Goal: Information Seeking & Learning: Check status

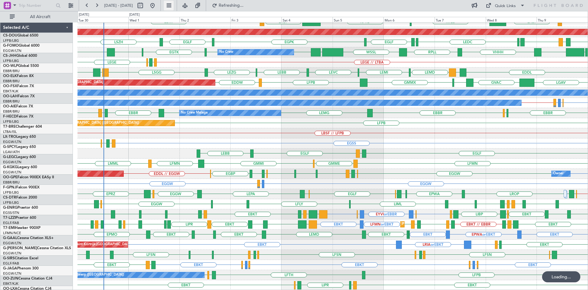
scroll to position [66, 0]
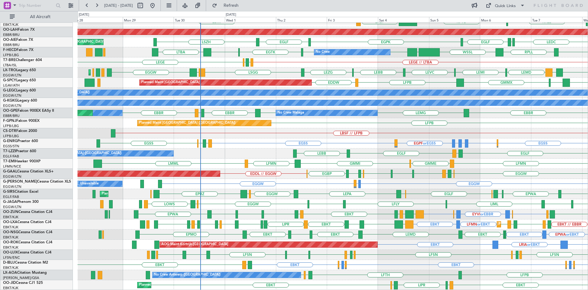
click at [350, 174] on div "EBKT LIML LFMN [GEOGRAPHIC_DATA] [GEOGRAPHIC_DATA] Planned Maint [GEOGRAPHIC_DA…" at bounding box center [333, 123] width 511 height 334
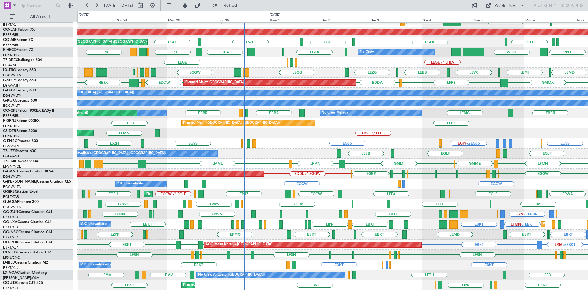
click at [314, 178] on div "Planned Maint Kortrijk-[GEOGRAPHIC_DATA] EBKT LIML LFMN [GEOGRAPHIC_DATA] [GEOG…" at bounding box center [333, 123] width 511 height 334
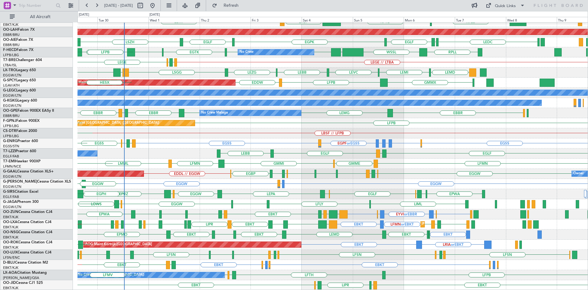
click at [298, 252] on div "EBKT LIML LFMN [GEOGRAPHIC_DATA] Planned Maint [GEOGRAPHIC_DATA]-[GEOGRAPHIC_DA…" at bounding box center [333, 123] width 511 height 334
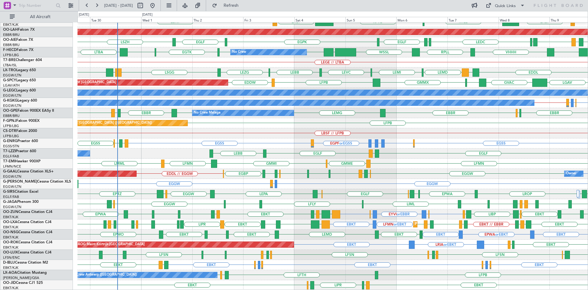
click at [6, 64] on div "EBBR LIML LFMN [GEOGRAPHIC_DATA] EBKT Planned Maint [GEOGRAPHIC_DATA]-[GEOGRAPH…" at bounding box center [294, 150] width 588 height 279
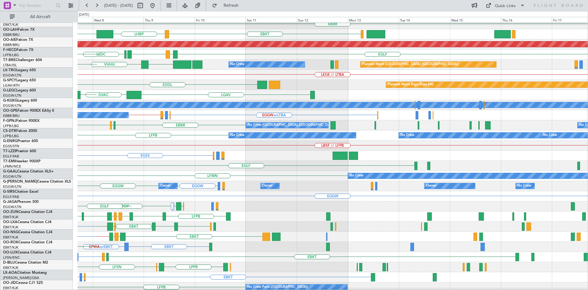
scroll to position [56, 0]
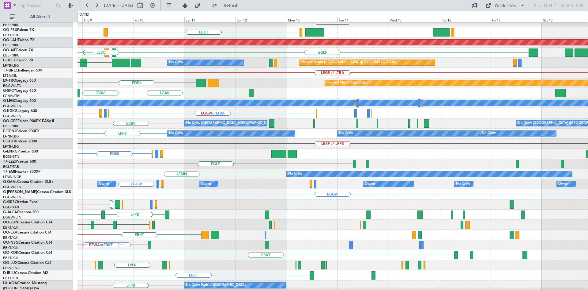
click at [34, 68] on div "LIML EBLG ELLX EDDM EBLG [GEOGRAPHIC_DATA] LIML EBKT LHBP KTEB KPVD Planned [GE…" at bounding box center [294, 150] width 588 height 279
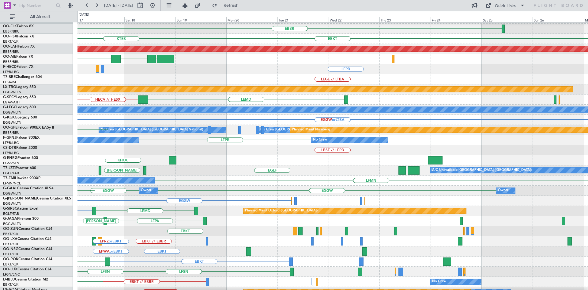
click at [0, 105] on div "EBLG // EBBR [GEOGRAPHIC_DATA] EBKT LOWS KTEB Planned [GEOGRAPHIC_DATA][PERSON_…" at bounding box center [294, 150] width 588 height 279
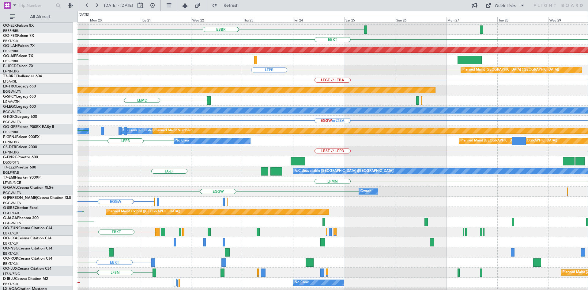
scroll to position [49, 0]
click at [264, 134] on div "No Crew [GEOGRAPHIC_DATA] ([GEOGRAPHIC_DATA] National) No Crew [GEOGRAPHIC_DATA…" at bounding box center [333, 131] width 511 height 10
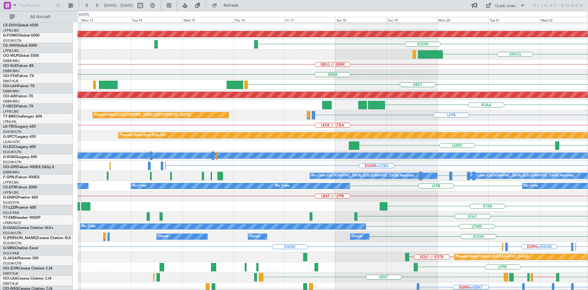
scroll to position [4, 0]
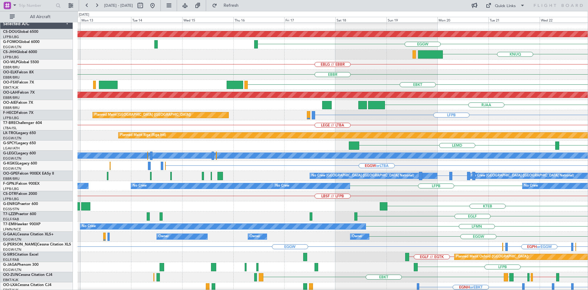
click at [508, 113] on div "LFPB Planned Maint [GEOGRAPHIC_DATA] ([GEOGRAPHIC_DATA]) No Crew" at bounding box center [333, 115] width 511 height 10
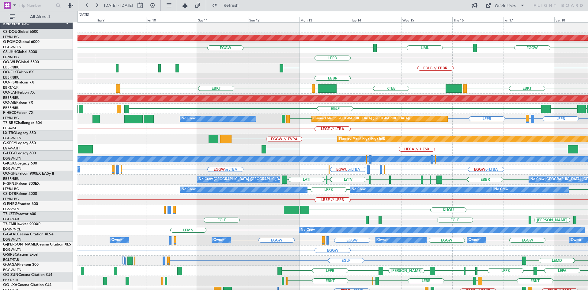
scroll to position [0, 0]
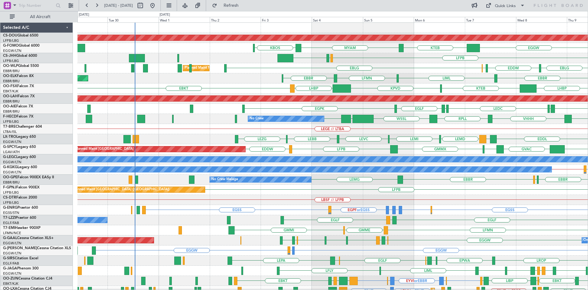
click at [343, 146] on div "Planned Maint London ([GEOGRAPHIC_DATA]) KTEB MYAM KBOS EGGW LFPB EGGW LFPB EBL…" at bounding box center [333, 190] width 511 height 334
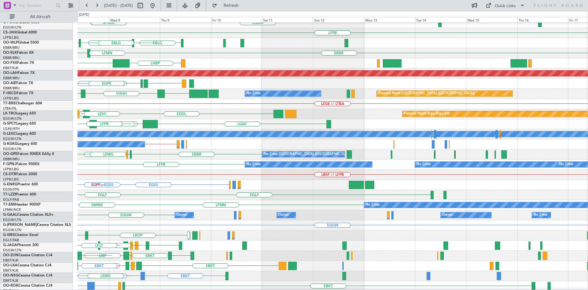
click at [13, 118] on div "Planned Maint London ([GEOGRAPHIC_DATA]) EGGW KTEB MYAM LFPB EBLG EDDM ELLX EBL…" at bounding box center [294, 150] width 588 height 279
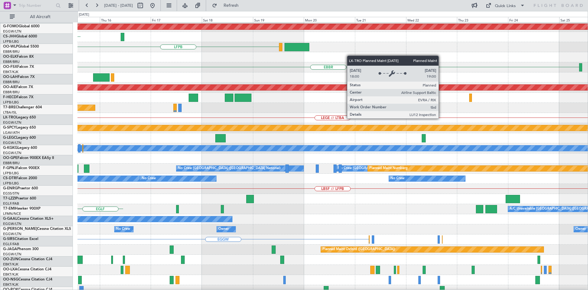
scroll to position [8, 0]
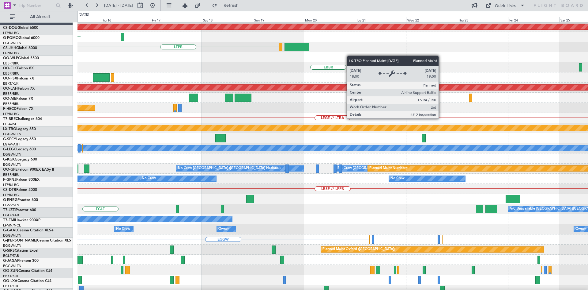
click at [47, 130] on div "Planned Maint London ([GEOGRAPHIC_DATA]) EGGW LFPB [GEOGRAPHIC_DATA] Planned [G…" at bounding box center [294, 150] width 588 height 279
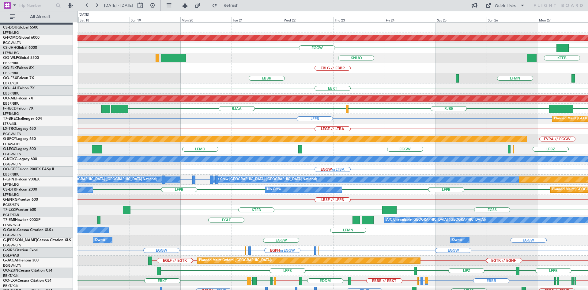
scroll to position [0, 0]
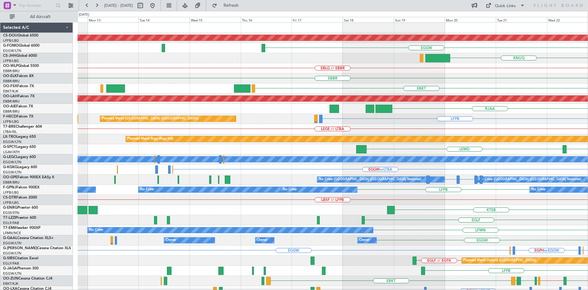
click at [588, 275] on html "[DATE] - [DATE] Refresh Quick Links All Aircraft Planned Maint [GEOGRAPHIC_DATA…" at bounding box center [294, 145] width 588 height 290
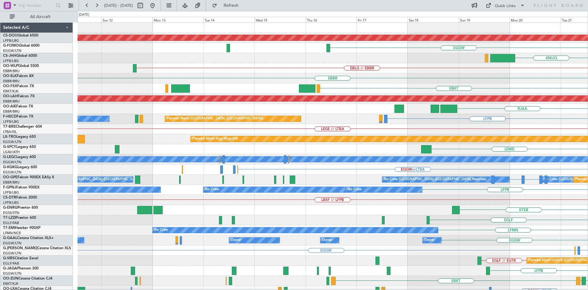
click at [169, 212] on div "Planned Maint London ([GEOGRAPHIC_DATA]) EGGW [GEOGRAPHIC_DATA] EBLG // EBBR [G…" at bounding box center [333, 190] width 511 height 334
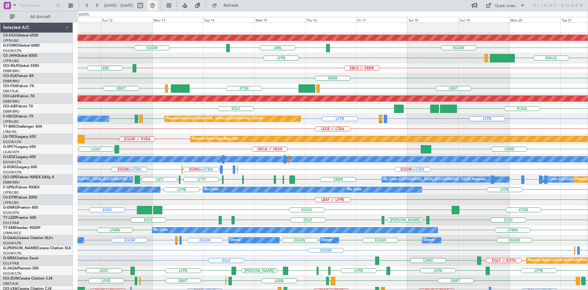
click at [158, 6] on button at bounding box center [153, 6] width 10 height 10
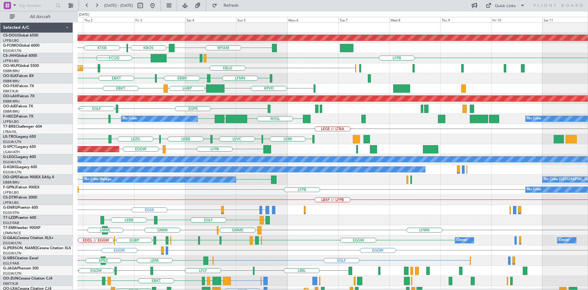
click at [48, 206] on div "Planned Maint London ([GEOGRAPHIC_DATA]) MYAM KBOS KTEB LFPB EGGW LFPB FCOD FCB…" at bounding box center [294, 150] width 588 height 279
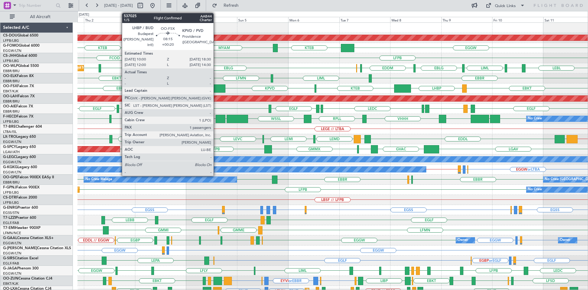
click at [216, 86] on div at bounding box center [216, 88] width 18 height 8
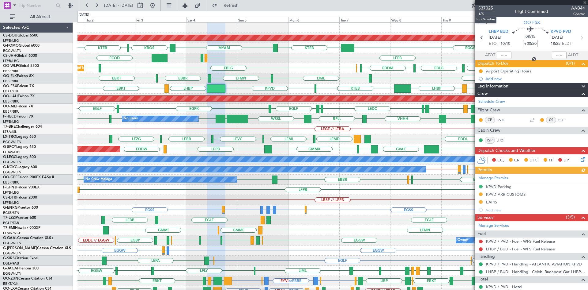
click at [484, 7] on span "537025" at bounding box center [486, 8] width 15 height 6
click at [62, 199] on div "Planned Maint London ([GEOGRAPHIC_DATA]) EGGW KTEB MYAM KBOS KTEB LFPB EGGW LFP…" at bounding box center [294, 150] width 588 height 279
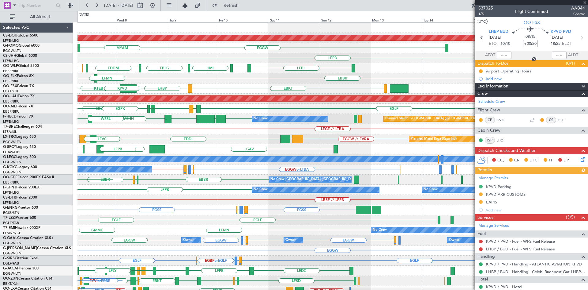
click at [161, 126] on div "Planned Maint London ([GEOGRAPHIC_DATA]) EGGW KTEB MYAM LFPB LEBL EBLG LIML EBL…" at bounding box center [333, 190] width 511 height 334
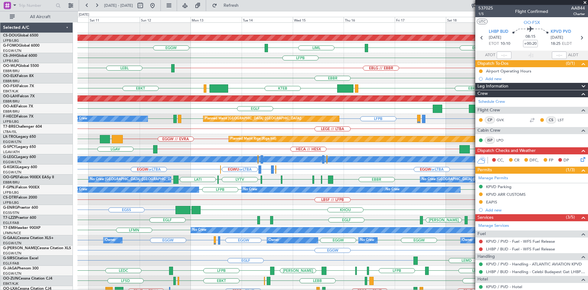
click at [586, 2] on span at bounding box center [585, 3] width 6 height 6
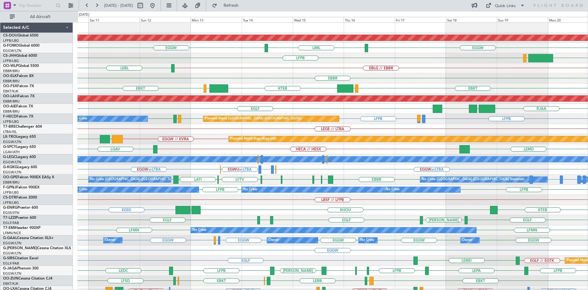
type input "0"
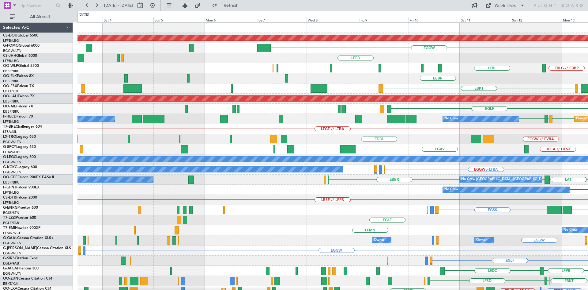
click at [588, 128] on html "[DATE] - [DATE] Refresh Quick Links All Aircraft Planned Maint [GEOGRAPHIC_DATA…" at bounding box center [294, 145] width 588 height 290
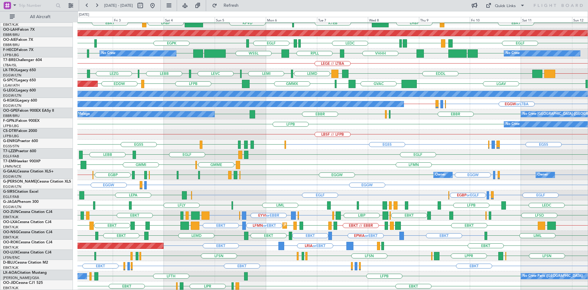
scroll to position [66, 0]
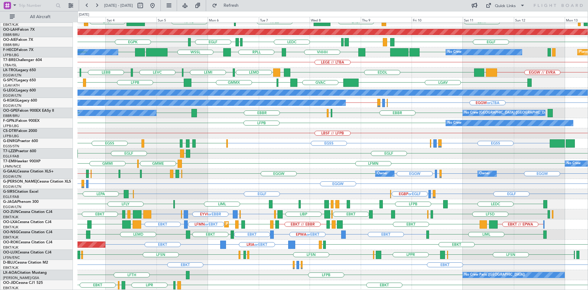
click at [429, 221] on div "EBKT // EPWA LFMN or EBKT EBKT LGPA EBKT LIBD LFTH EBKT // EBBR LOWK EBKT LIPR …" at bounding box center [333, 224] width 511 height 10
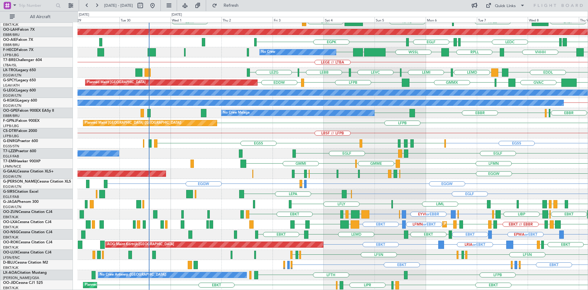
click at [371, 224] on div "EBBR LIML LFMN [GEOGRAPHIC_DATA] Planned Maint [GEOGRAPHIC_DATA]-[GEOGRAPHIC_DA…" at bounding box center [333, 123] width 511 height 334
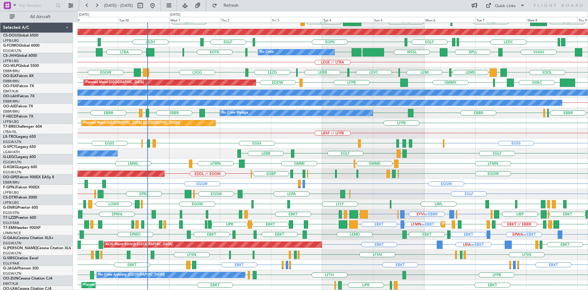
scroll to position [66, 0]
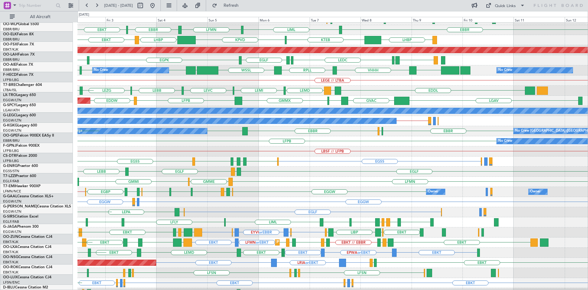
click at [163, 177] on div "EGLF LIRP EGLF LEBB A/C Unavailable London (Farnborough)" at bounding box center [333, 171] width 511 height 10
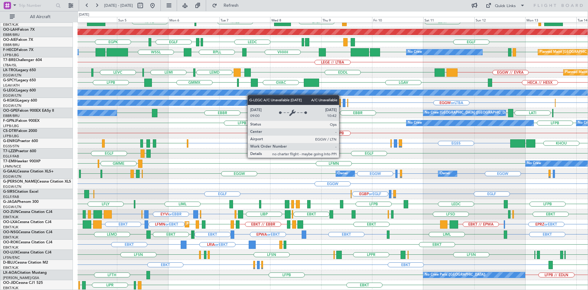
click at [271, 93] on div "EBBR LIML LFMN EBBR KTEB LIMC EBKT LHBP KTEB KPVD LHBP Planned Maint Alton-st L…" at bounding box center [333, 123] width 511 height 334
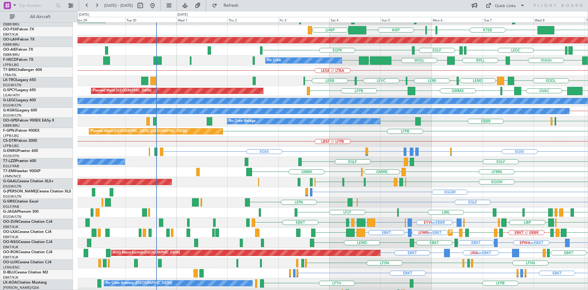
click at [446, 177] on div "GMMI GMME LFMN" at bounding box center [333, 172] width 511 height 10
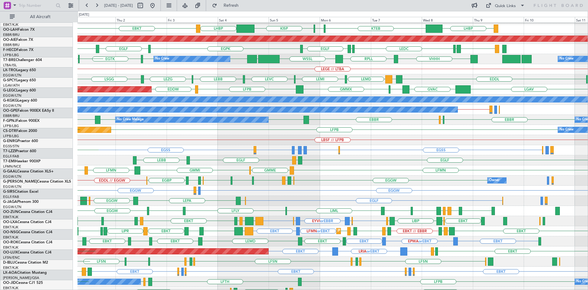
scroll to position [60, 0]
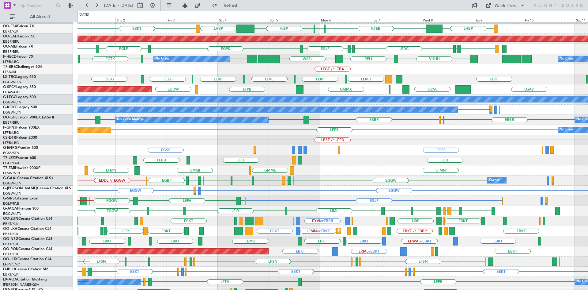
click at [290, 159] on div "EGLF LIRP EGLF LEBB A/C Unavailable London (Farnborough)" at bounding box center [333, 160] width 511 height 10
